Goal: Book appointment/travel/reservation

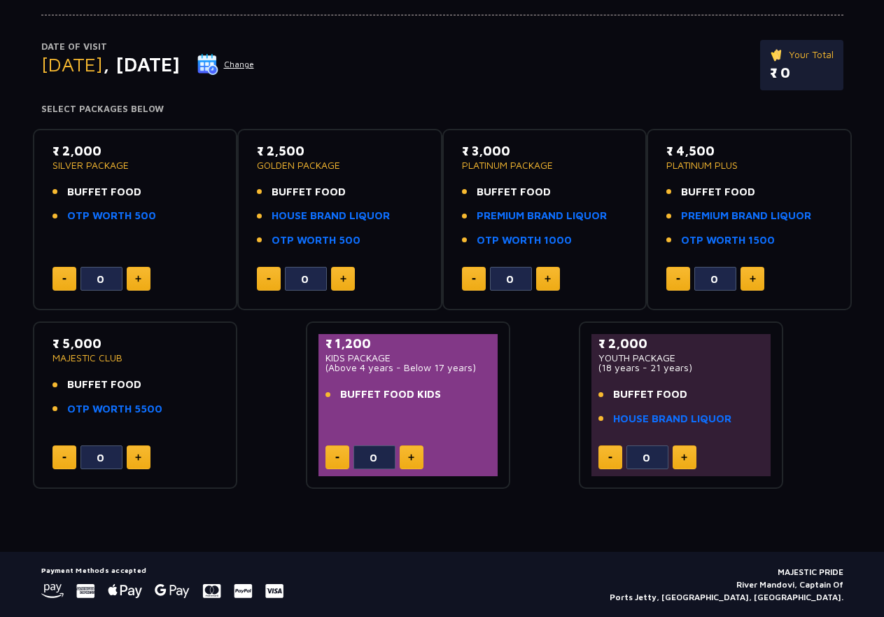
scroll to position [136, 0]
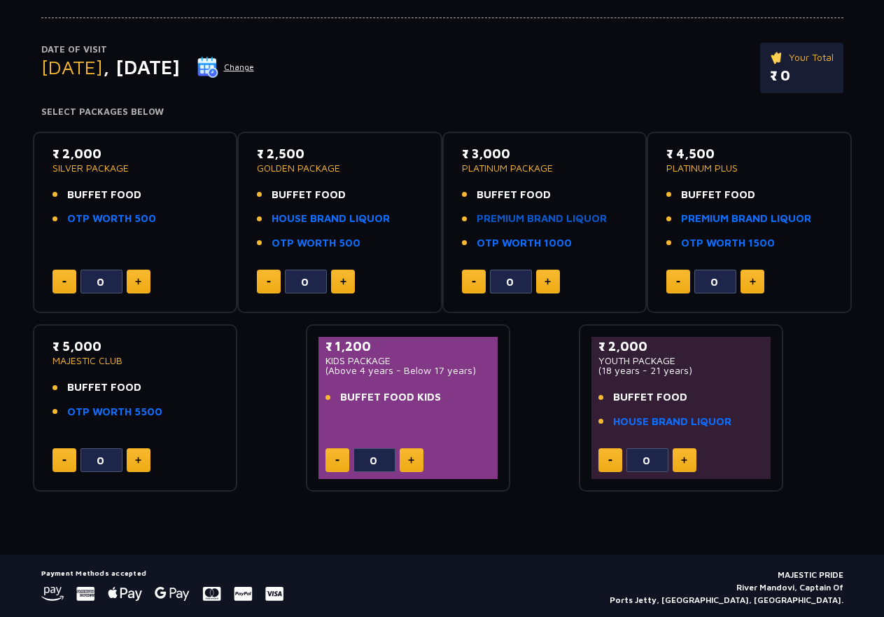
click at [552, 218] on link "PREMIUM BRAND LIQUOR" at bounding box center [542, 219] width 130 height 16
click at [255, 57] on button "Change" at bounding box center [226, 67] width 58 height 22
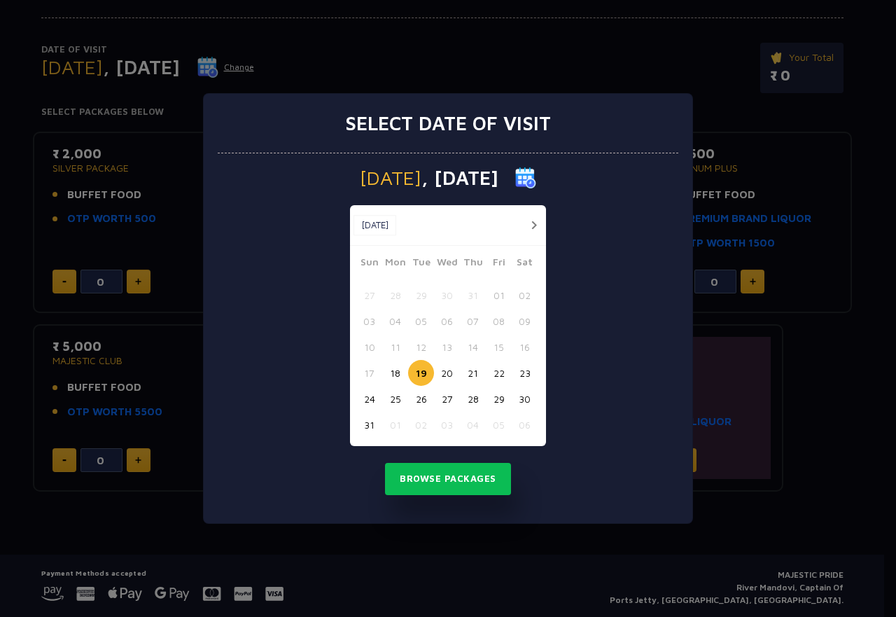
click at [368, 394] on button "24" at bounding box center [369, 399] width 26 height 26
click at [432, 487] on button "Browse Packages" at bounding box center [448, 479] width 126 height 32
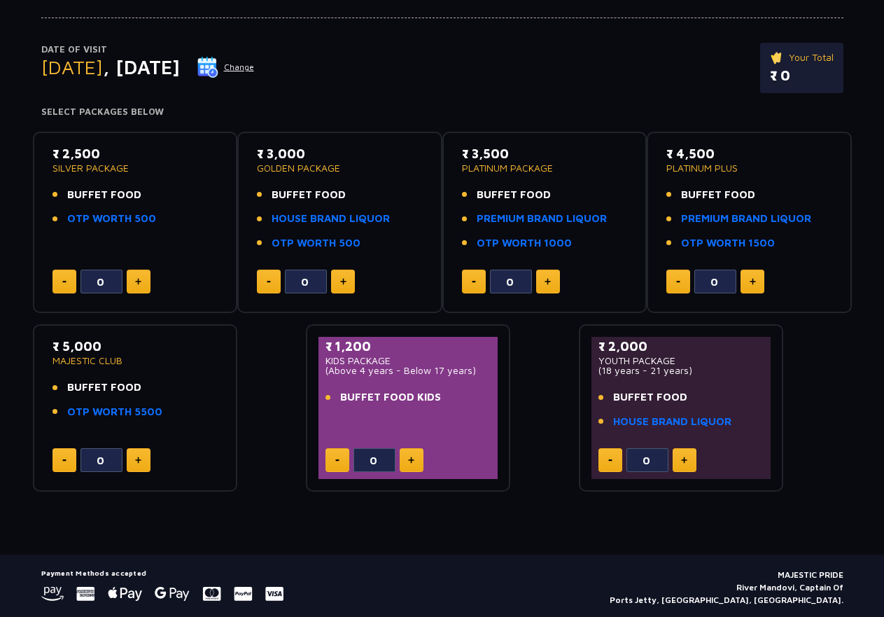
click at [218, 62] on img at bounding box center [207, 67] width 21 height 21
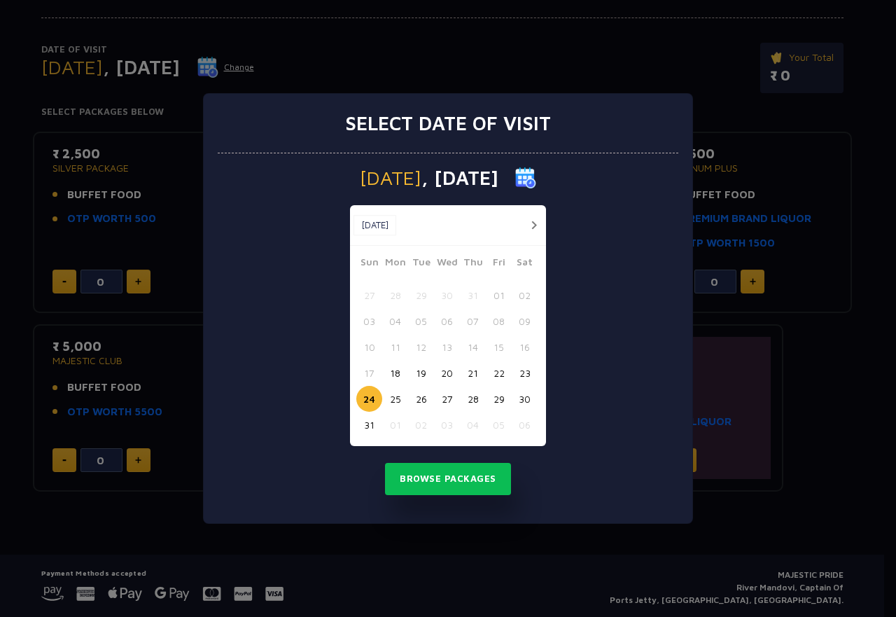
click at [499, 392] on button "29" at bounding box center [499, 399] width 26 height 26
click at [450, 475] on button "Browse Packages" at bounding box center [448, 479] width 126 height 32
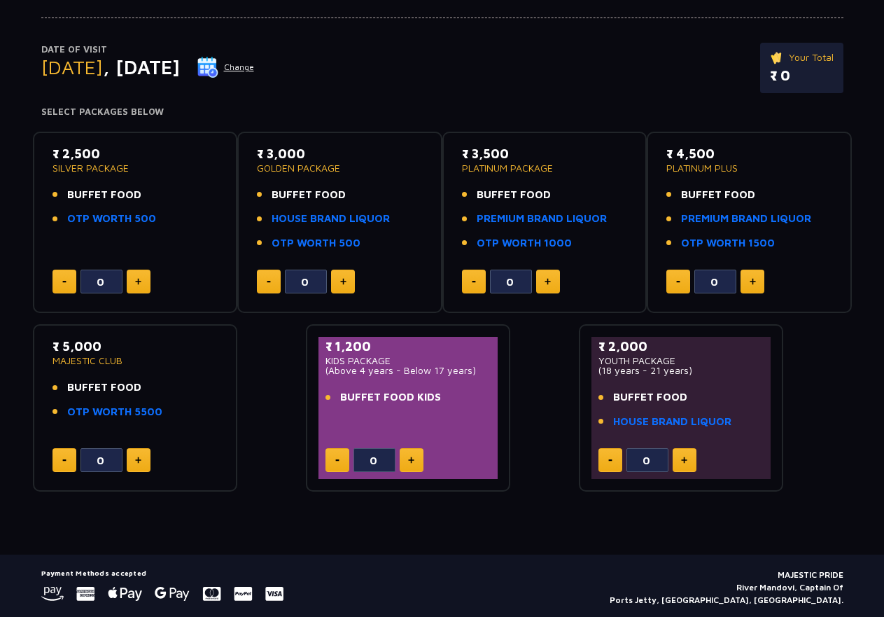
click at [255, 68] on button "Change" at bounding box center [226, 67] width 58 height 22
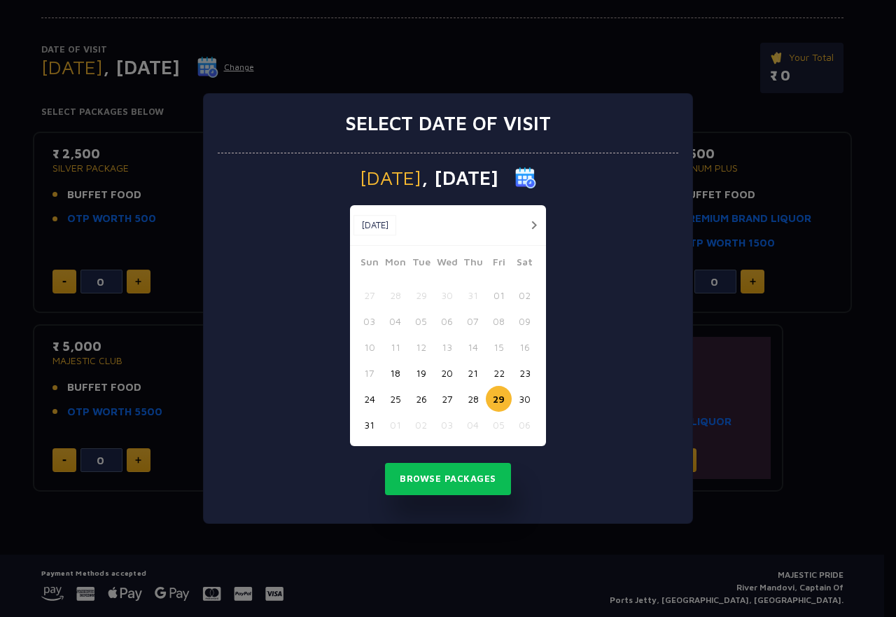
click at [396, 370] on button "18" at bounding box center [395, 373] width 26 height 26
click at [416, 375] on button "19" at bounding box center [421, 373] width 26 height 26
click at [410, 475] on button "Browse Packages" at bounding box center [448, 479] width 126 height 32
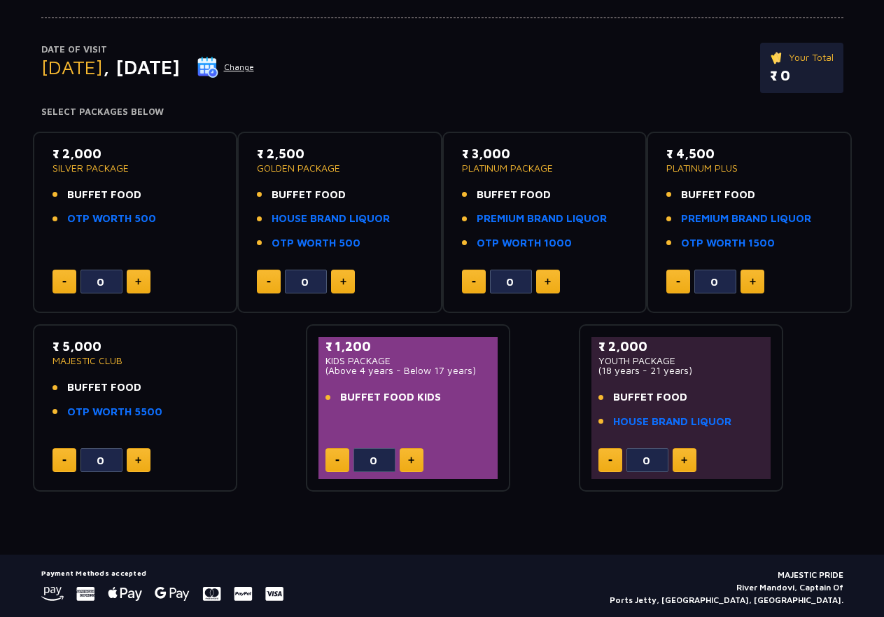
click at [64, 207] on ul "BUFFET FOOD OTP WORTH 500" at bounding box center [136, 207] width 166 height 40
click at [65, 196] on li "BUFFET FOOD" at bounding box center [136, 195] width 166 height 16
click at [132, 279] on button at bounding box center [139, 282] width 24 height 24
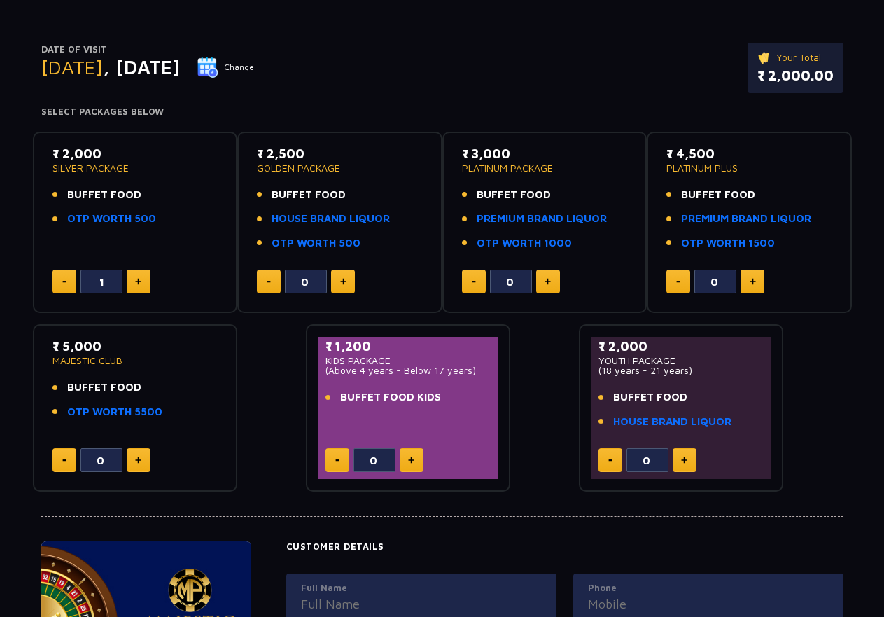
click at [132, 279] on button at bounding box center [139, 282] width 24 height 24
type input "2"
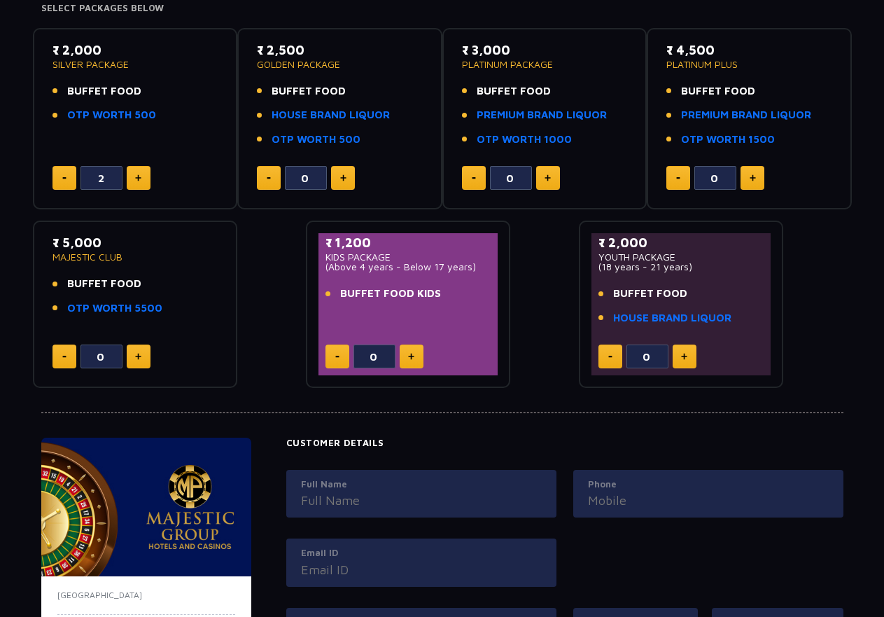
scroll to position [192, 0]
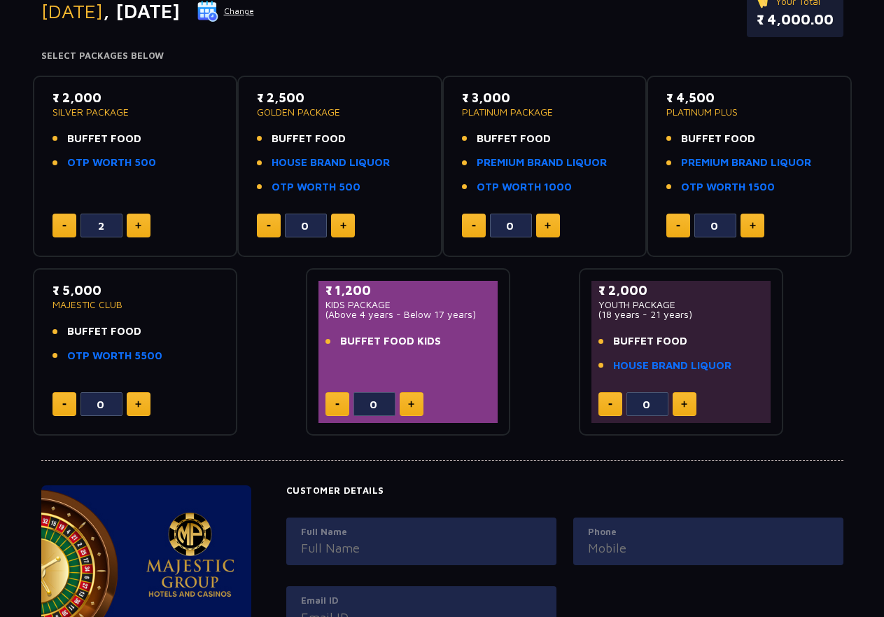
click at [78, 321] on div "₹ 5,000 MAJESTIC CLUB BUFFET FOOD OTP WORTH 5500" at bounding box center [136, 326] width 166 height 91
click at [134, 352] on link "OTP WORTH 5500" at bounding box center [114, 356] width 95 height 16
